Goal: Entertainment & Leisure: Consume media (video, audio)

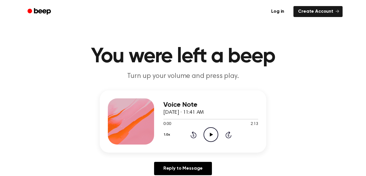
click at [213, 133] on icon "Play Audio" at bounding box center [210, 134] width 15 height 15
click at [209, 133] on icon "Pause Audio" at bounding box center [210, 134] width 15 height 15
click at [230, 150] on div "Voice Note [DATE] · 11:43 AM 0:00 1:02 Your browser does not support the [objec…" at bounding box center [183, 121] width 166 height 62
click at [209, 134] on icon "Play Audio" at bounding box center [210, 134] width 15 height 15
